Goal: Find contact information: Find contact information

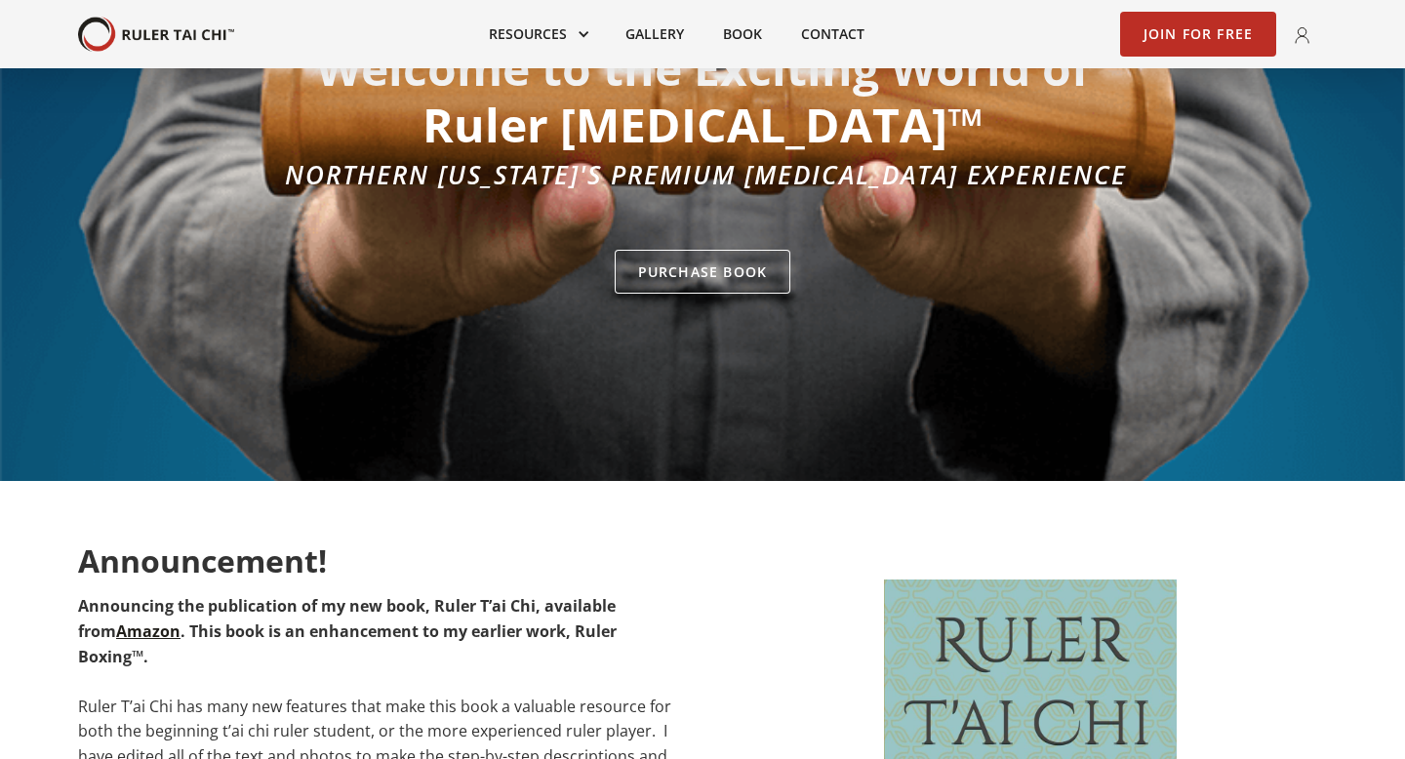
scroll to position [361, 0]
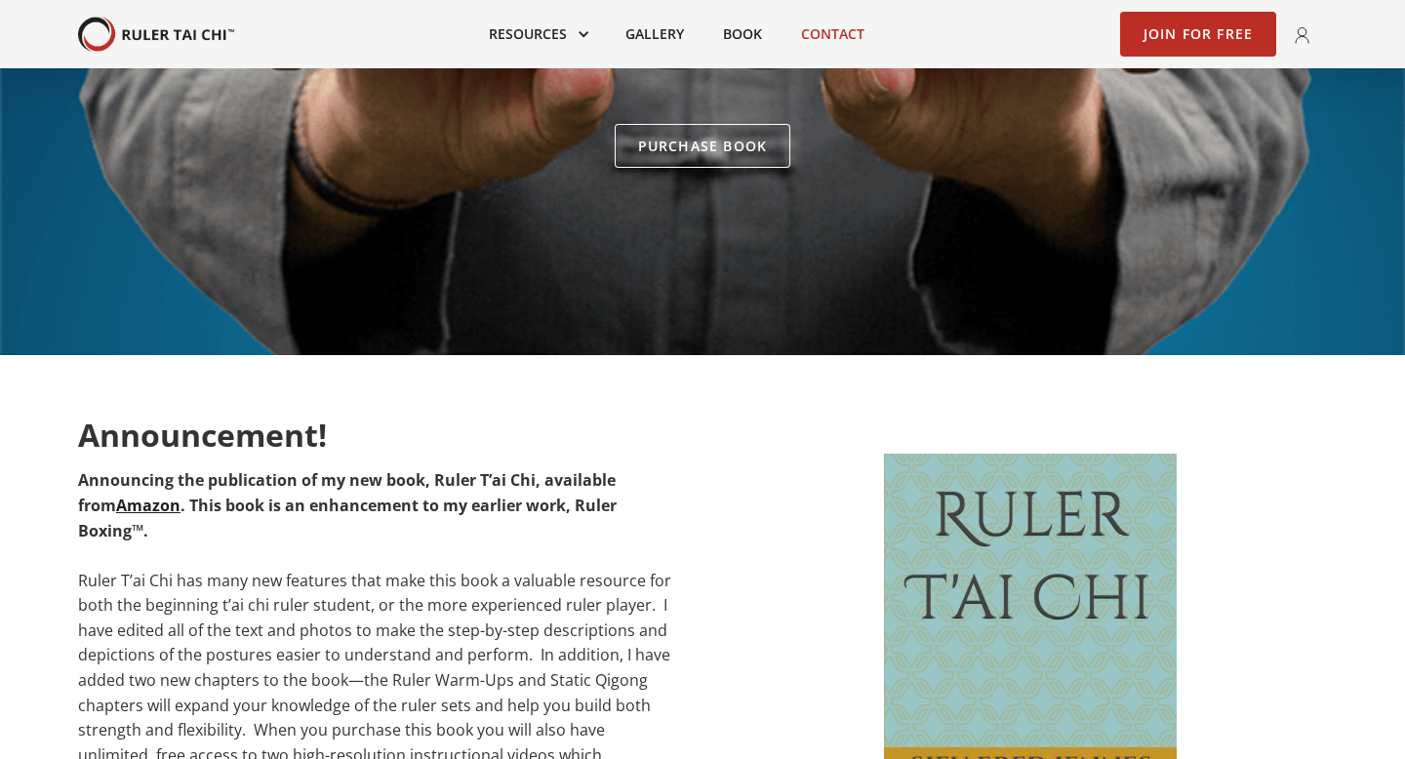
click at [847, 52] on link "Contact" at bounding box center [832, 34] width 102 height 43
